Goal: Information Seeking & Learning: Learn about a topic

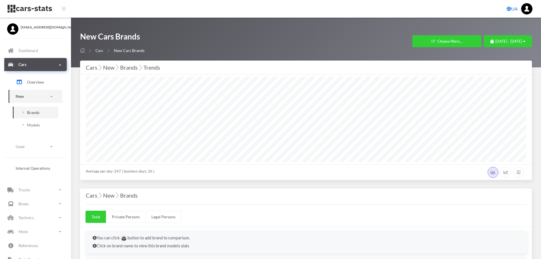
select select "25"
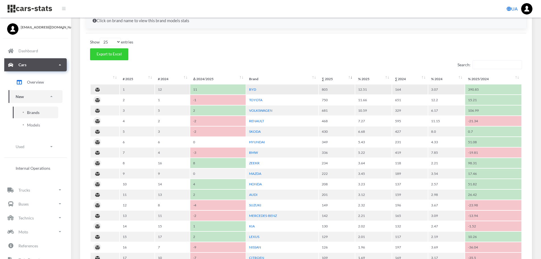
scroll to position [227, 0]
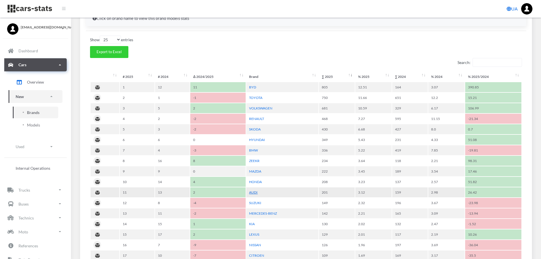
click at [252, 193] on link "AUDI" at bounding box center [253, 192] width 9 height 4
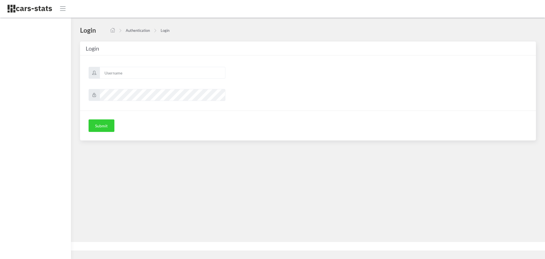
scroll to position [4, 4]
type input "mazda"
click at [103, 129] on button "Submit" at bounding box center [102, 125] width 26 height 12
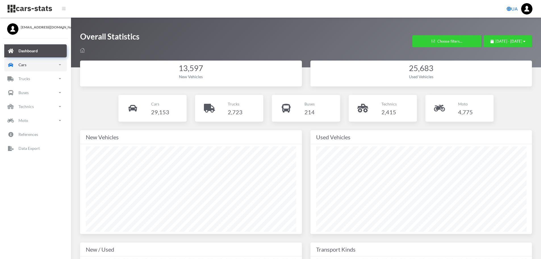
click at [20, 66] on p "Cars" at bounding box center [22, 64] width 8 height 7
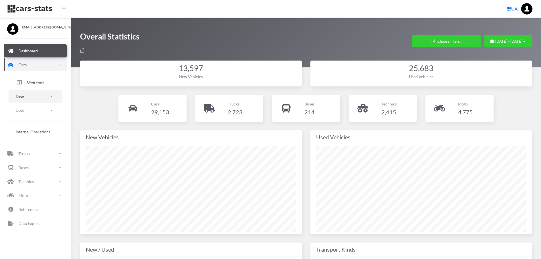
click at [32, 101] on link "New" at bounding box center [36, 96] width 54 height 13
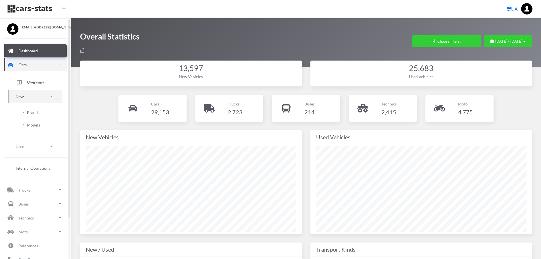
click at [39, 110] on span "Brands" at bounding box center [33, 112] width 12 height 6
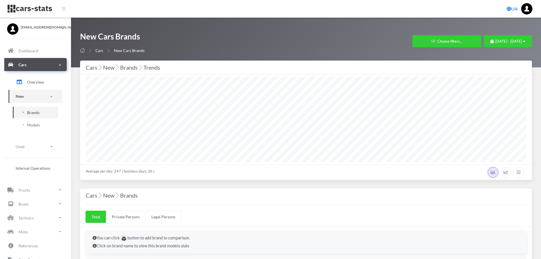
select select "25"
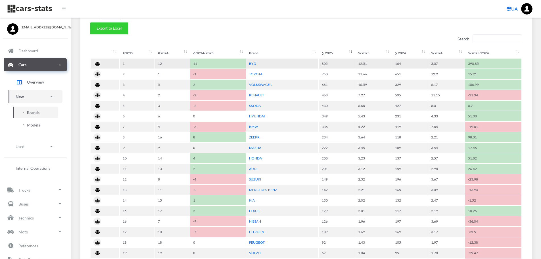
scroll to position [256, 0]
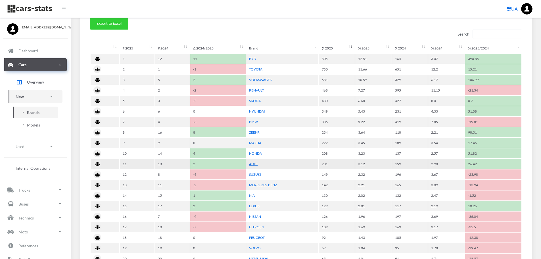
click at [254, 164] on link "AUDI" at bounding box center [253, 164] width 9 height 4
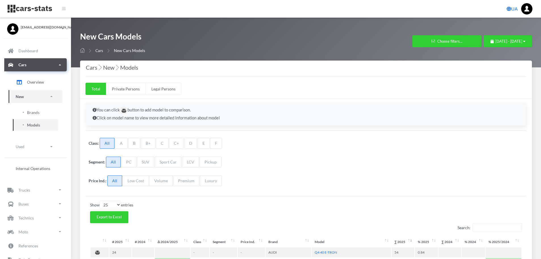
select select "25"
select select "AUDI"
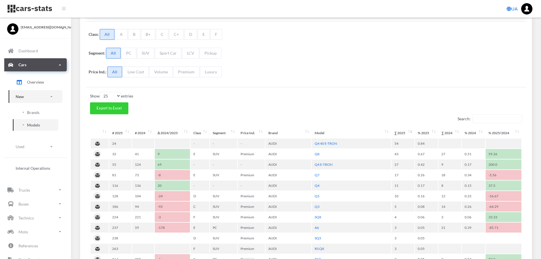
scroll to position [114, 0]
